Goal: Transaction & Acquisition: Purchase product/service

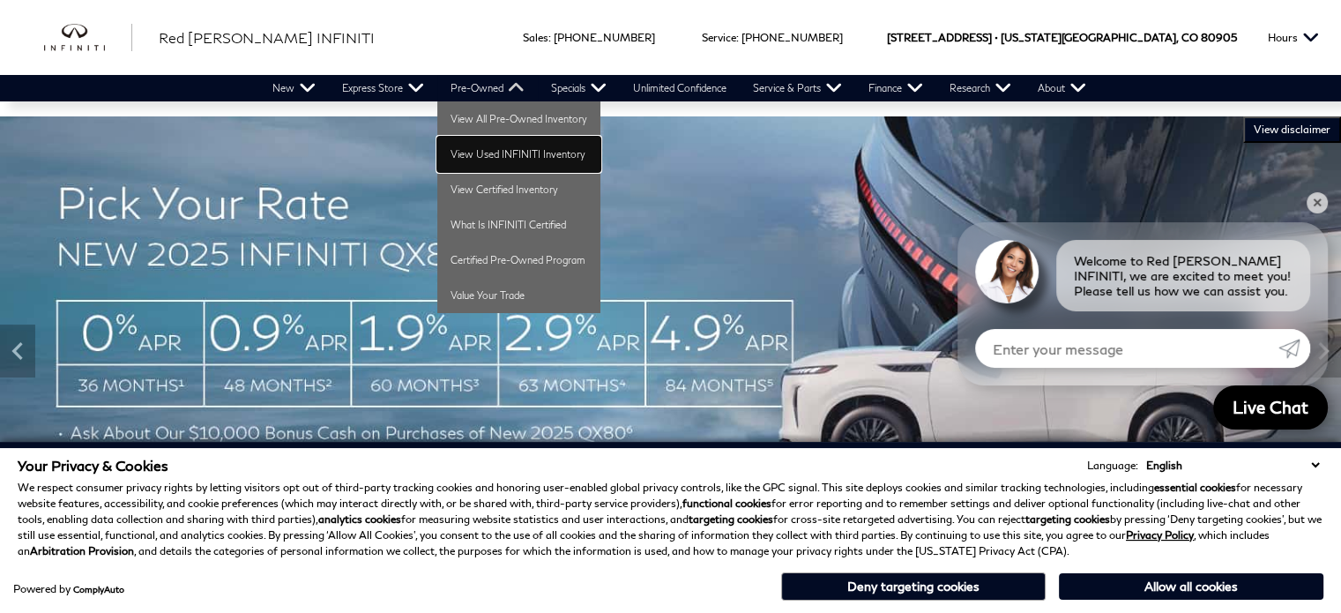
click at [490, 144] on link "View Used INFINITI Inventory" at bounding box center [518, 154] width 163 height 35
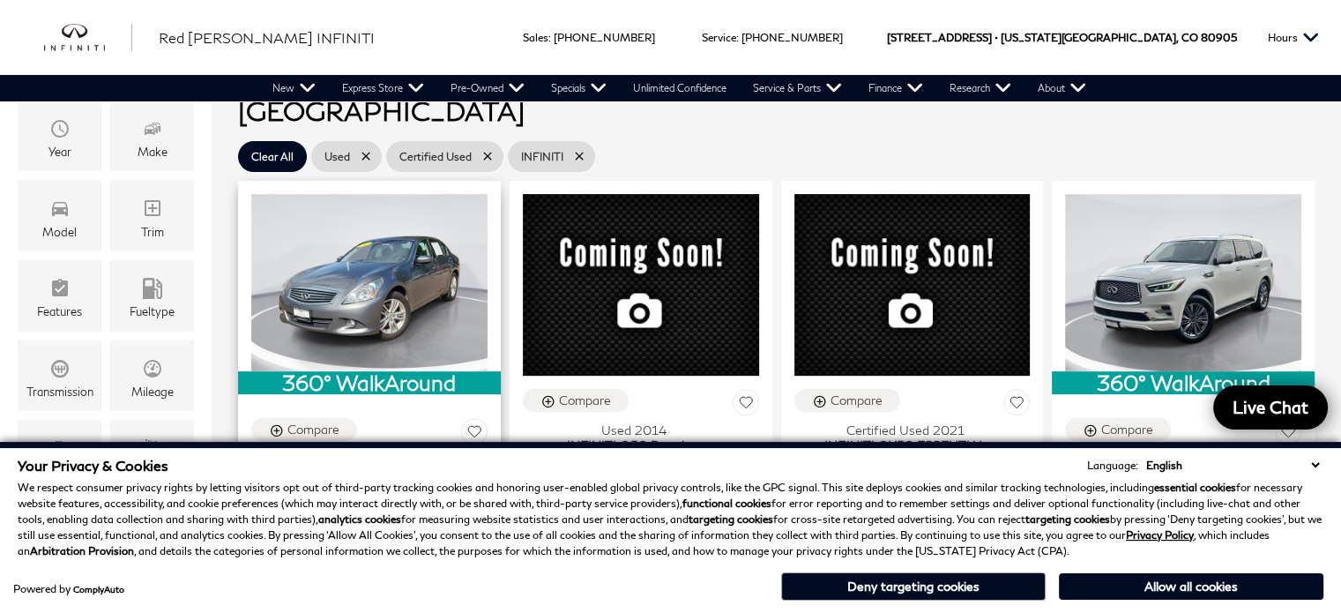
scroll to position [264, 0]
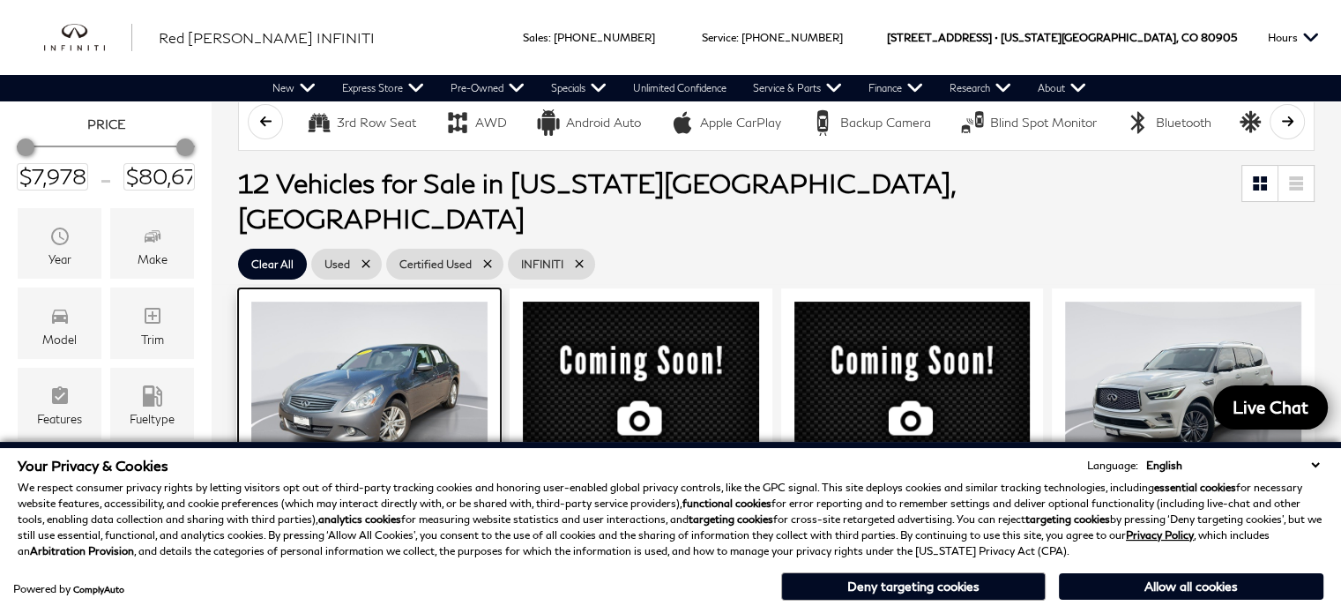
click at [339, 331] on img at bounding box center [369, 389] width 236 height 177
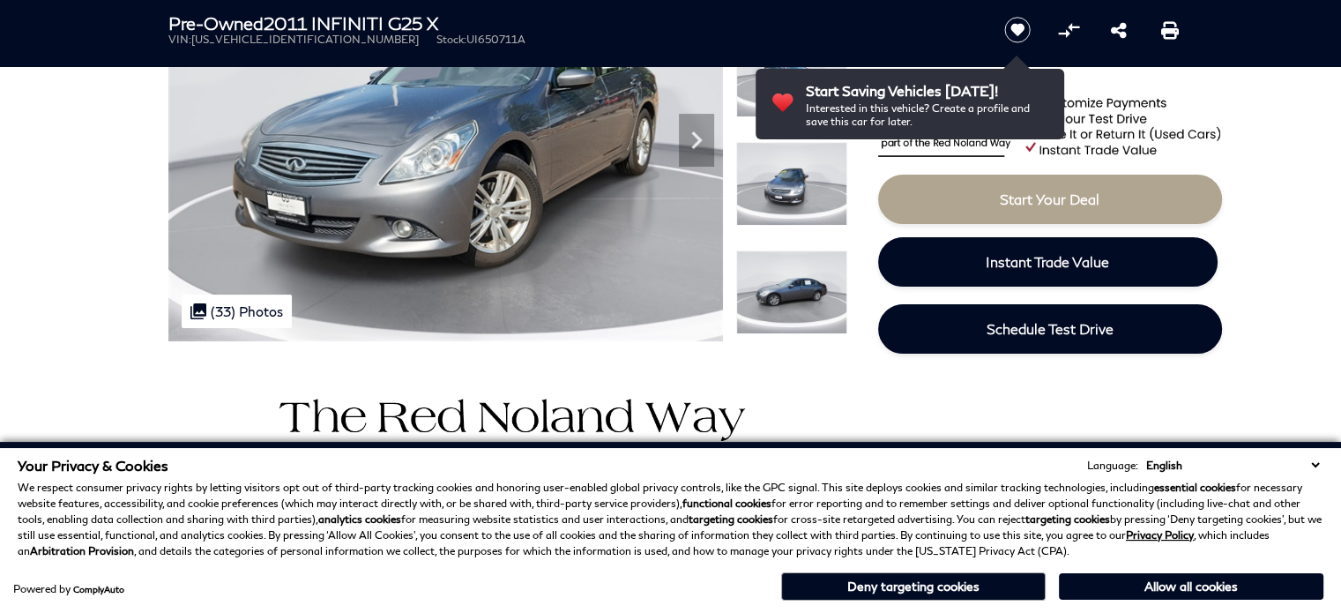
click at [1317, 464] on select "English Spanish / Español English / [GEOGRAPHIC_DATA] Korean / 한국어 Vietnamese /…" at bounding box center [1232, 465] width 182 height 17
